Goal: Information Seeking & Learning: Learn about a topic

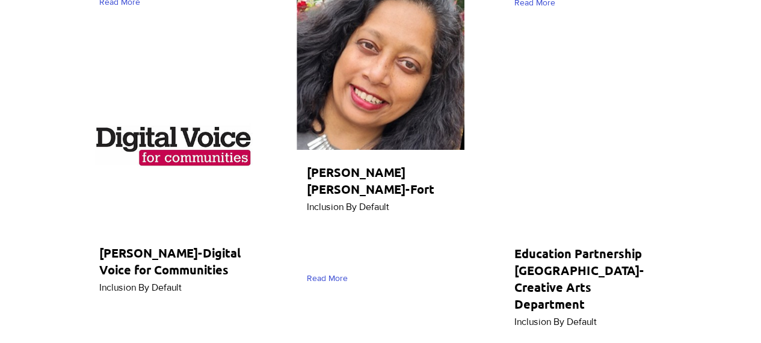
scroll to position [5350, 0]
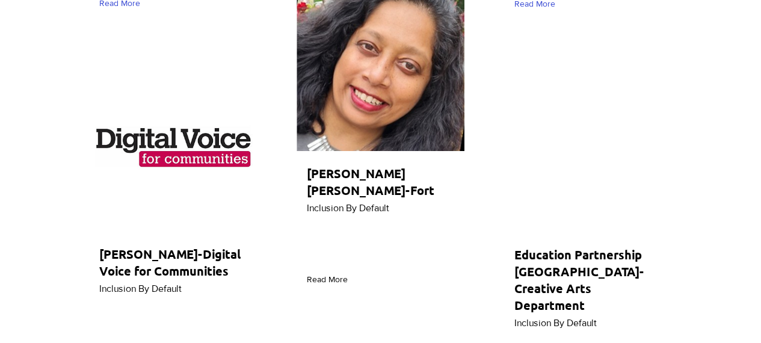
click at [336, 274] on span "Read More" at bounding box center [327, 280] width 41 height 12
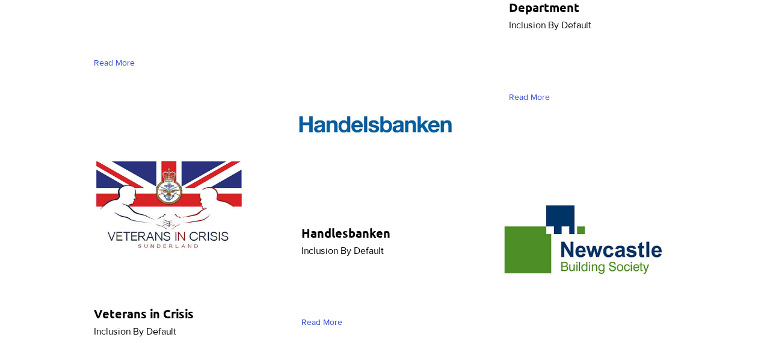
scroll to position [5648, 0]
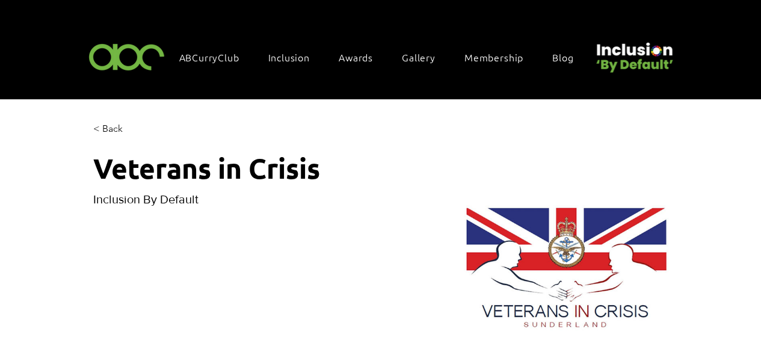
scroll to position [141, 0]
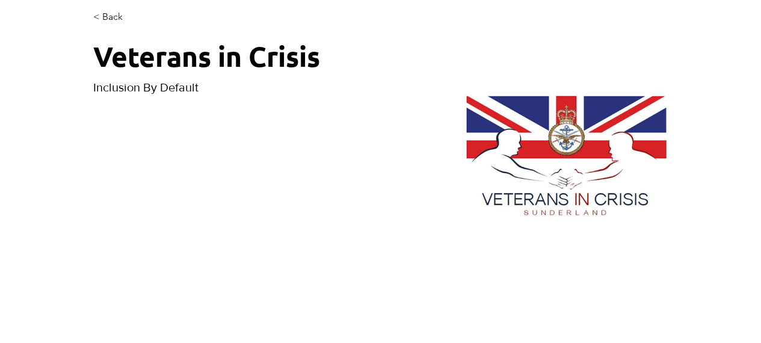
scroll to position [0, 0]
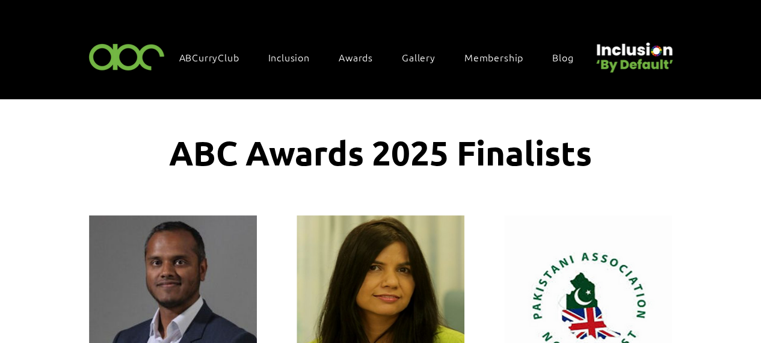
scroll to position [5648, 0]
